Goal: Information Seeking & Learning: Learn about a topic

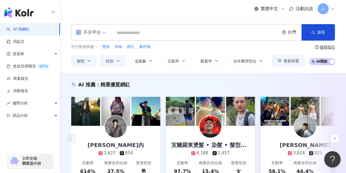
click at [133, 32] on input "search" at bounding box center [195, 33] width 164 height 10
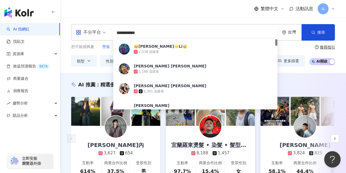
type input "**********"
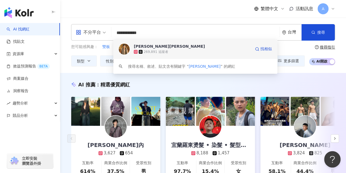
click at [193, 50] on div "269,891 追蹤者" at bounding box center [192, 51] width 117 height 5
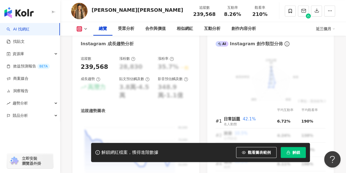
scroll to position [356, 0]
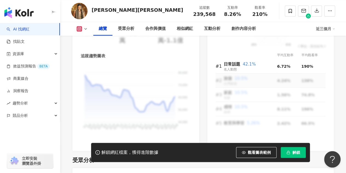
click at [249, 79] on td "旅遊 10.5% 台灣旅遊" at bounding box center [250, 80] width 53 height 14
click at [243, 77] on td "旅遊 10.5% 台灣旅遊" at bounding box center [250, 80] width 53 height 14
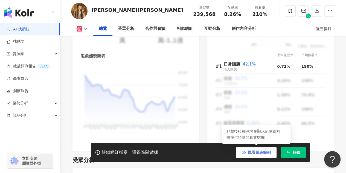
click at [267, 153] on span "觀看圖表範例" at bounding box center [259, 152] width 23 height 4
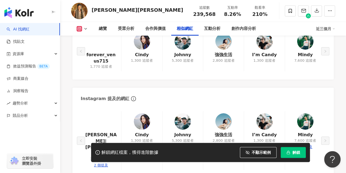
scroll to position [957, 0]
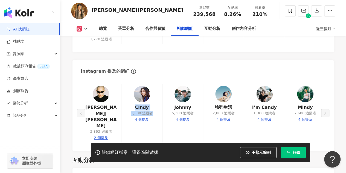
drag, startPoint x: 136, startPoint y: 106, endPoint x: 153, endPoint y: 114, distance: 19.1
click at [153, 114] on div "Nick翔煒|nick_xiangwei 3,863 追蹤者 2 個提及 Cindy 1,300 追蹤者 4 個提及 Johnny 5,300 追蹤者 4 個…" at bounding box center [203, 112] width 245 height 59
drag, startPoint x: 154, startPoint y: 114, endPoint x: 135, endPoint y: 106, distance: 20.7
click at [135, 106] on div "Nick翔煒|nick_xiangwei 3,863 追蹤者 2 個提及 Cindy 1,300 追蹤者 4 個提及 Johnny 5,300 追蹤者 4 個…" at bounding box center [203, 112] width 245 height 59
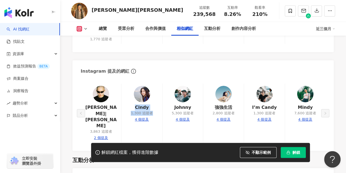
click at [135, 106] on div "Nick翔煒|nick_xiangwei 3,863 追蹤者 2 個提及 Cindy 1,300 追蹤者 4 個提及 Johnny 5,300 追蹤者 4 個…" at bounding box center [203, 112] width 245 height 59
drag, startPoint x: 139, startPoint y: 107, endPoint x: 160, endPoint y: 110, distance: 21.9
click at [160, 110] on div "Nick翔煒|nick_xiangwei 3,863 追蹤者 2 個提及 Cindy 1,300 追蹤者 4 個提及 Johnny 5,300 追蹤者 4 個…" at bounding box center [203, 112] width 245 height 59
drag, startPoint x: 158, startPoint y: 111, endPoint x: 136, endPoint y: 106, distance: 22.6
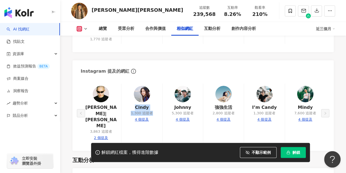
click at [136, 106] on div "Nick翔煒|nick_xiangwei 3,863 追蹤者 2 個提及 Cindy 1,300 追蹤者 4 個提及 Johnny 5,300 追蹤者 4 個…" at bounding box center [203, 112] width 245 height 59
drag, startPoint x: 145, startPoint y: 112, endPoint x: 155, endPoint y: 114, distance: 10.0
click at [155, 114] on div "Nick翔煒|nick_xiangwei 3,863 追蹤者 2 個提及 Cindy 1,300 追蹤者 4 個提及 Johnny 5,300 追蹤者 4 個…" at bounding box center [203, 112] width 245 height 59
click at [135, 67] on div "Instagram 提及的網紅" at bounding box center [202, 69] width 261 height 18
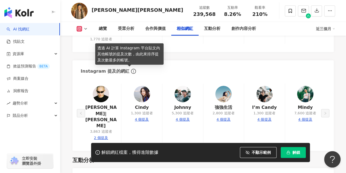
click at [131, 69] on icon "info-circle" at bounding box center [133, 71] width 5 height 5
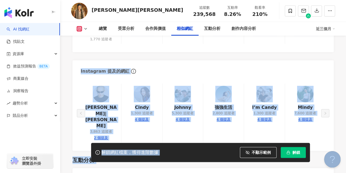
drag, startPoint x: 127, startPoint y: 59, endPoint x: 110, endPoint y: 49, distance: 19.3
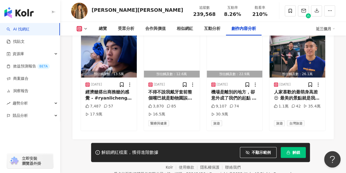
scroll to position [1716, 0]
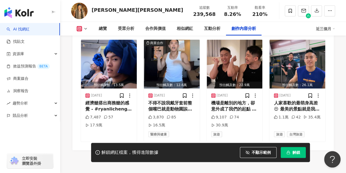
click at [86, 28] on icon at bounding box center [85, 29] width 4 height 4
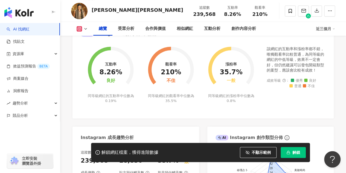
scroll to position [0, 0]
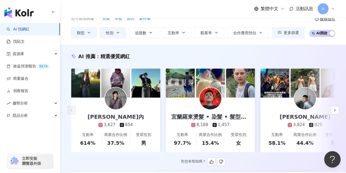
scroll to position [55, 0]
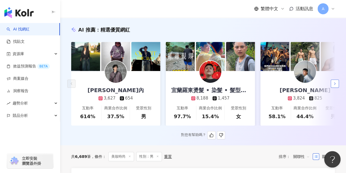
click at [337, 83] on button "button" at bounding box center [335, 83] width 8 height 8
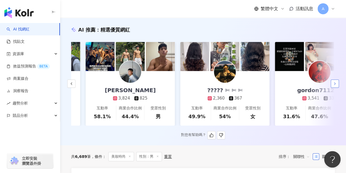
scroll to position [0, 189]
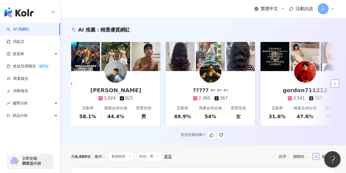
click at [333, 86] on icon "button" at bounding box center [335, 83] width 4 height 4
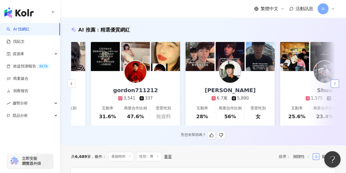
scroll to position [0, 378]
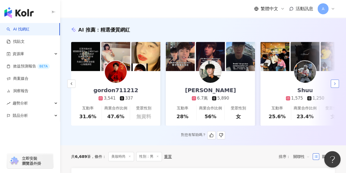
click at [333, 86] on icon "button" at bounding box center [335, 83] width 4 height 4
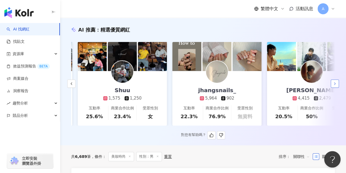
scroll to position [0, 568]
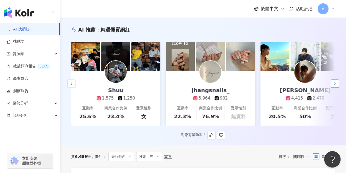
click at [334, 84] on icon "button" at bounding box center [335, 83] width 4 height 4
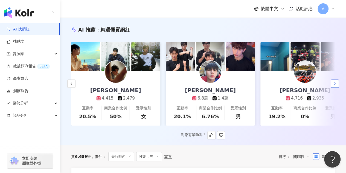
click at [334, 84] on icon "button" at bounding box center [335, 83] width 4 height 4
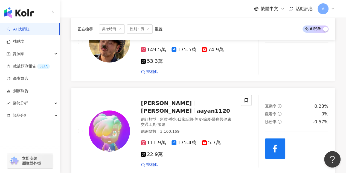
scroll to position [901, 0]
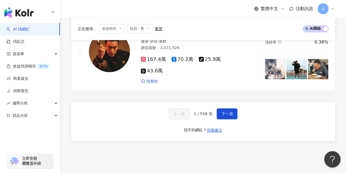
scroll to position [1174, 0]
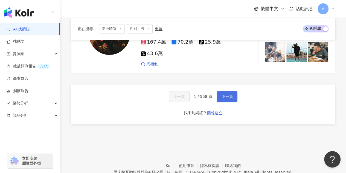
click at [222, 94] on span "下一頁" at bounding box center [226, 96] width 11 height 4
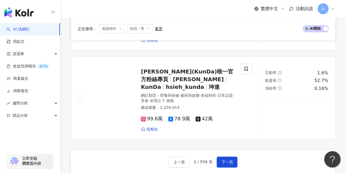
scroll to position [1186, 0]
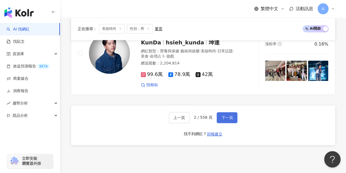
click at [219, 112] on button "下一頁" at bounding box center [227, 117] width 21 height 11
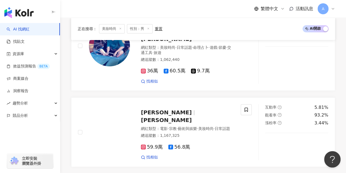
scroll to position [1042, 0]
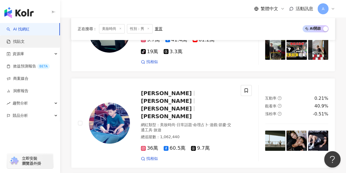
click at [10, 43] on link "找貼文" at bounding box center [16, 41] width 18 height 5
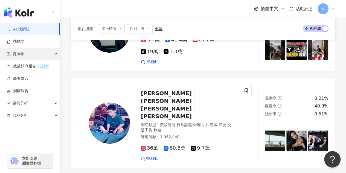
click at [30, 51] on div "資源庫" at bounding box center [30, 54] width 60 height 12
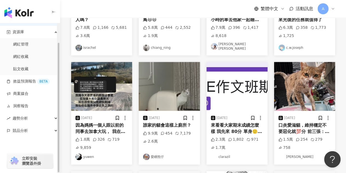
scroll to position [164, 0]
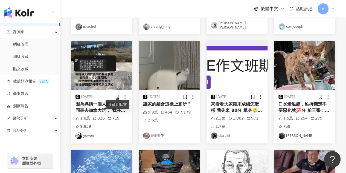
click at [107, 104] on div "收藏此貼文" at bounding box center [118, 104] width 24 height 9
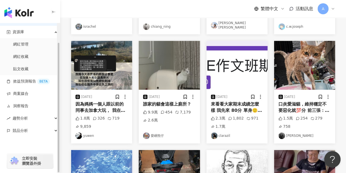
click at [100, 105] on div "因為媽媽一個人跟以前的同事去加拿大玩， 我在上班的時候他很緊張突然發訊息給我 說他坐著遊覽車隨手亂拍拍到奇怪的照片， 拍到妖怪，還說連續拍到兩次⋯⋯ 我還很緊…" at bounding box center [101, 107] width 52 height 12
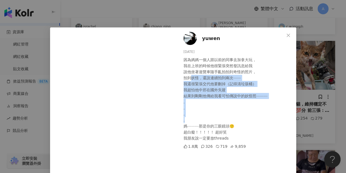
drag, startPoint x: 191, startPoint y: 82, endPoint x: 268, endPoint y: 120, distance: 85.9
click at [268, 120] on div "因為媽媽一個人跟以前的同事去加拿大玩， 我在上班的時候他很緊張突然發訊息給我 說他坐著遊覽車隨手亂拍拍到奇怪的照片， 拍到妖怪，還說連續拍到兩次⋯⋯ 我還很緊…" at bounding box center [237, 99] width 108 height 84
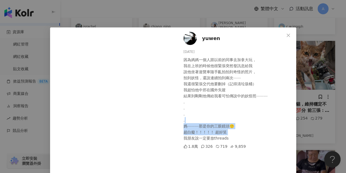
drag, startPoint x: 268, startPoint y: 120, endPoint x: 250, endPoint y: 135, distance: 23.1
click at [250, 135] on div "因為媽媽一個人跟以前的同事去加拿大玩， 我在上班的時候他很緊張突然發訊息給我 說他坐著遊覽車隨手亂拍拍到奇怪的照片， 拍到妖怪，還說連續拍到兩次⋯⋯ 我還很緊…" at bounding box center [237, 99] width 108 height 84
click at [250, 134] on div "因為媽媽一個人跟以前的同事去加拿大玩， 我在上班的時候他很緊張突然發訊息給我 說他坐著遊覽車隨手亂拍拍到奇怪的照片， 拍到妖怪，還說連續拍到兩次⋯⋯ 我還很緊…" at bounding box center [237, 99] width 108 height 84
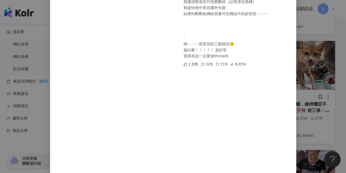
scroll to position [110, 0]
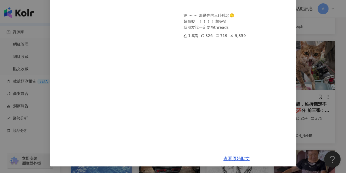
drag, startPoint x: 318, startPoint y: 74, endPoint x: 256, endPoint y: 135, distance: 87.2
click at [257, 135] on div "yuwen 2025/10/3 因為媽媽一個人跟以前的同事去加拿大玩， 我在上班的時候他很緊張突然發訊息給我 說他坐著遊覽車隨手亂拍拍到奇怪的照片， 拍到妖怪…" at bounding box center [173, 86] width 346 height 173
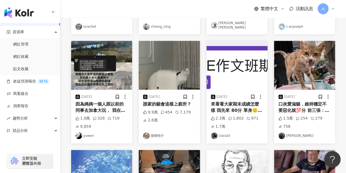
click at [113, 104] on div "因為媽媽一個人跟以前的同事去加拿大玩， 我在上班的時候他很緊張突然發訊息給我 說他坐著遊覽車隨手亂拍拍到奇怪的照片， 拍到妖怪，還說連續拍到兩次⋯⋯ 我還很緊…" at bounding box center [101, 107] width 52 height 12
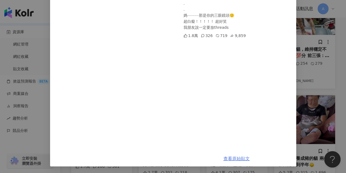
click at [230, 159] on link "查看原始貼文" at bounding box center [236, 158] width 26 height 5
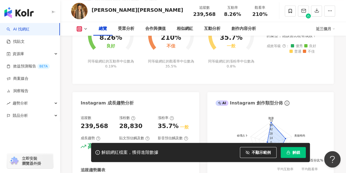
scroll to position [260, 0]
